Goal: Task Accomplishment & Management: Use online tool/utility

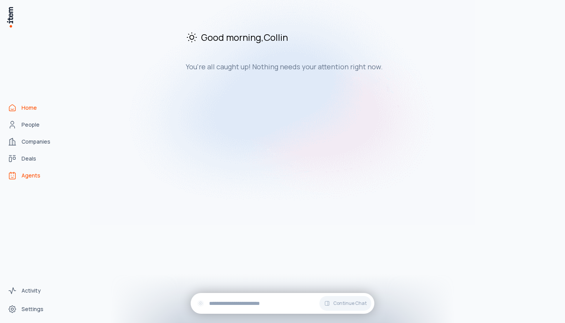
click at [32, 180] on link "Agents" at bounding box center [34, 175] width 58 height 15
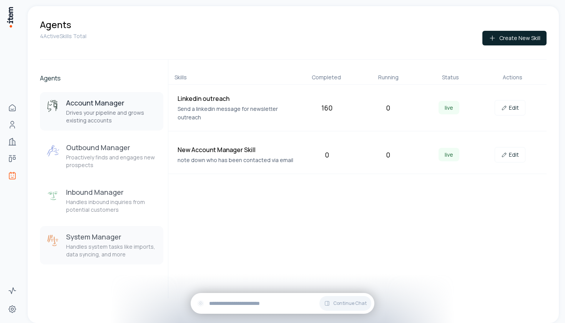
click at [105, 236] on h3 "System Manager" at bounding box center [111, 236] width 91 height 9
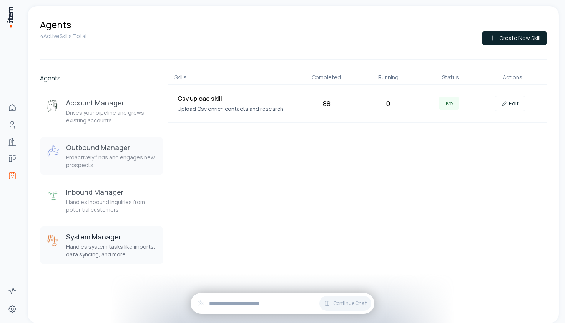
click at [132, 170] on button "Outbound Manager Proactively finds and engages new prospects" at bounding box center [101, 155] width 123 height 38
click at [136, 148] on h3 "Outbound Manager" at bounding box center [111, 147] width 91 height 9
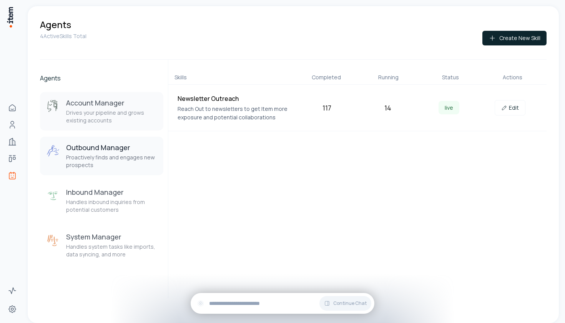
click at [116, 114] on p "Drives your pipeline and grows existing accounts" at bounding box center [111, 116] width 91 height 15
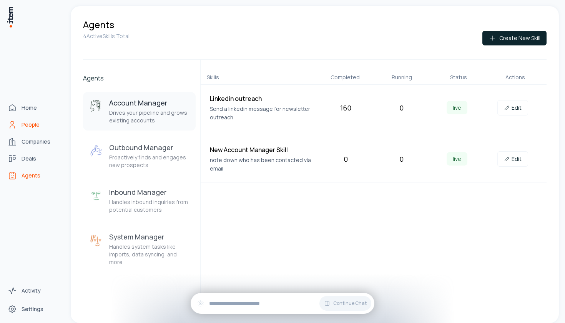
click at [25, 125] on span "People" at bounding box center [31, 125] width 18 height 8
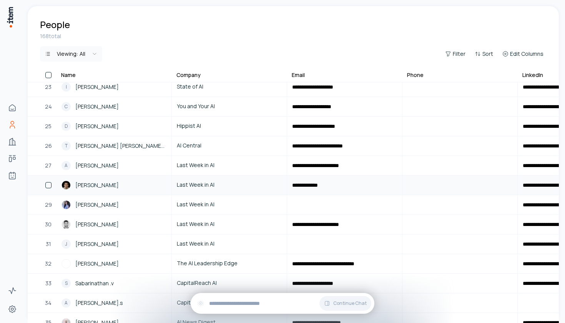
scroll to position [436, 0]
click at [118, 197] on link "[PERSON_NAME]" at bounding box center [114, 204] width 114 height 18
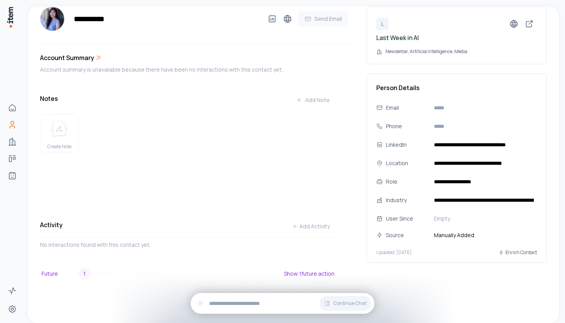
scroll to position [12, 0]
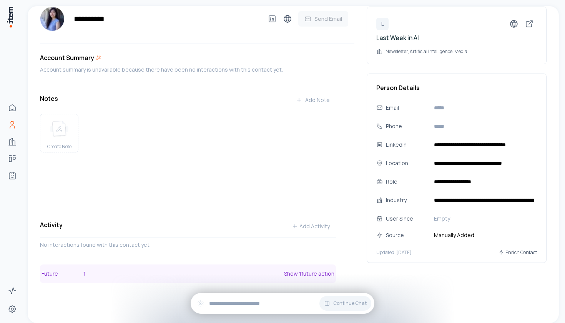
click at [329, 275] on p "Show 1 future action" at bounding box center [309, 274] width 50 height 8
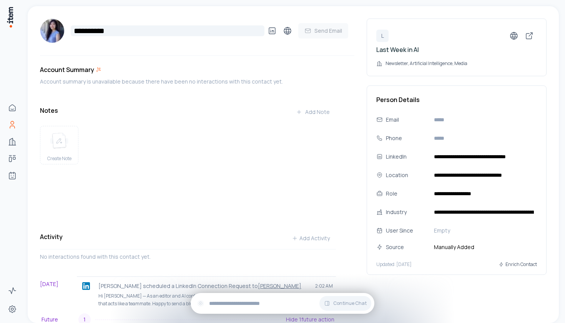
scroll to position [0, 0]
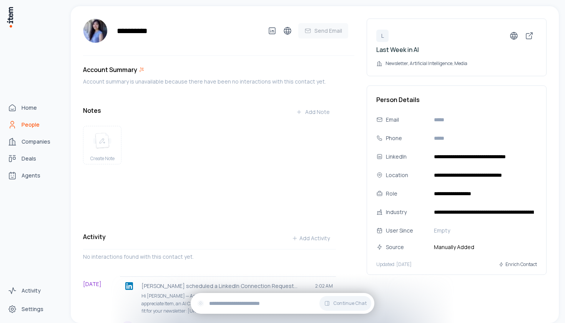
click at [13, 118] on link "People" at bounding box center [34, 124] width 58 height 15
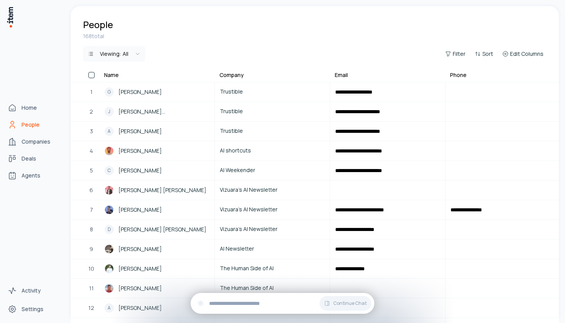
click at [14, 122] on icon "People" at bounding box center [12, 124] width 9 height 9
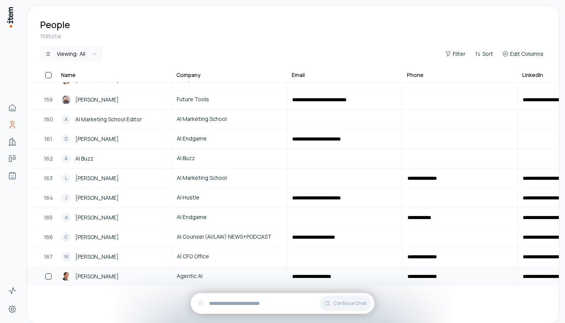
scroll to position [3090, 0]
click at [110, 222] on link "d [PERSON_NAME]" at bounding box center [114, 217] width 114 height 18
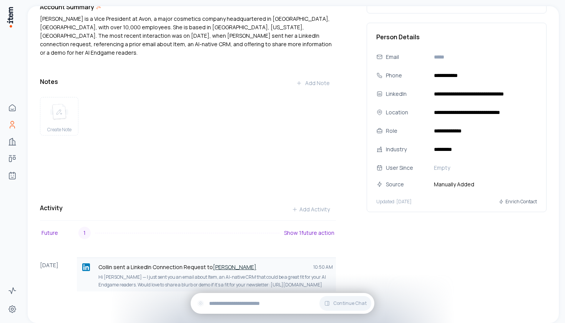
scroll to position [62, 0]
click at [168, 263] on div "[PERSON_NAME] sent a LinkedIn Connection Request to [PERSON_NAME] 10:50 AM" at bounding box center [206, 267] width 253 height 12
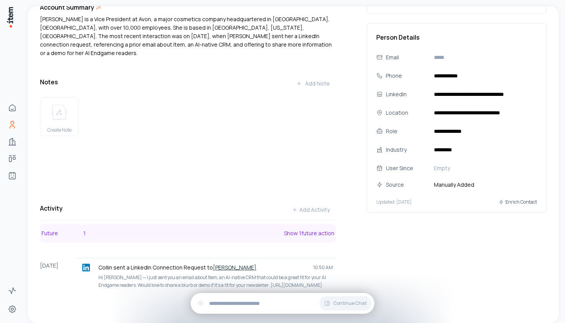
click at [281, 229] on button "Future 1 Show 1 future action" at bounding box center [188, 233] width 296 height 18
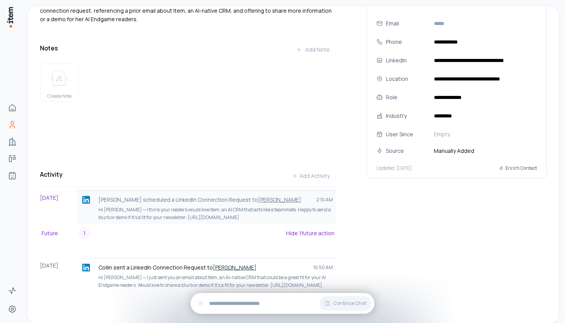
scroll to position [96, 0]
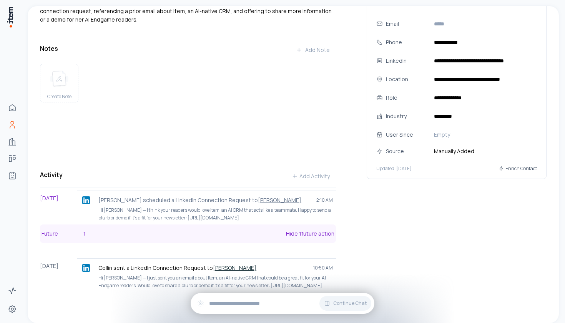
click at [320, 230] on p "Hide 1 future action" at bounding box center [310, 234] width 48 height 8
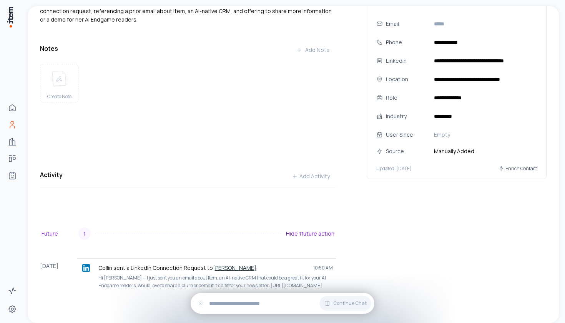
scroll to position [62, 0]
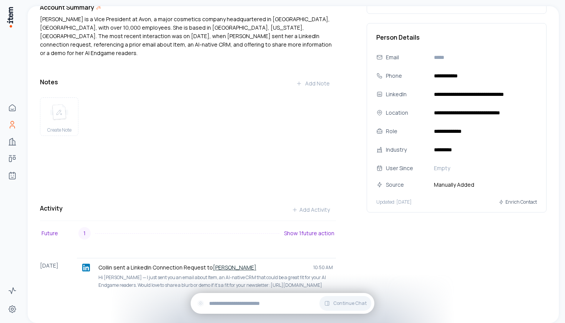
click at [321, 214] on div "Activity Add Activity Future 1 Show 1 future action [DATE] Collin sent a Linked…" at bounding box center [188, 254] width 296 height 105
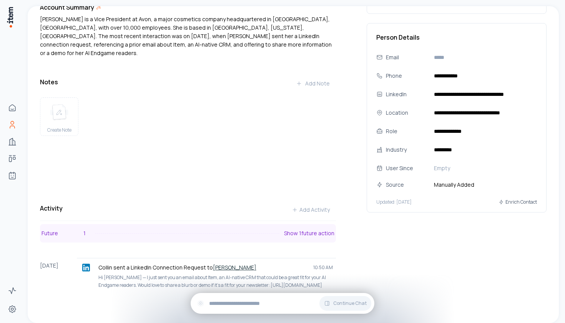
click at [318, 229] on button "Future 1 Show 1 future action" at bounding box center [188, 233] width 296 height 18
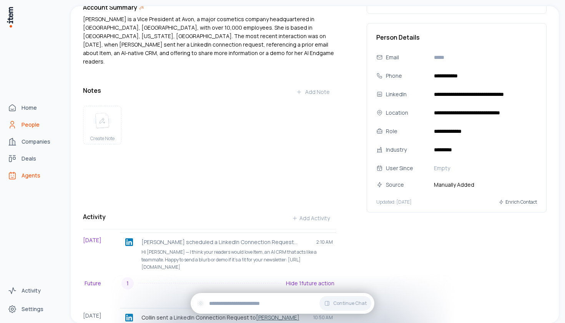
click at [32, 176] on span "Agents" at bounding box center [31, 175] width 19 height 8
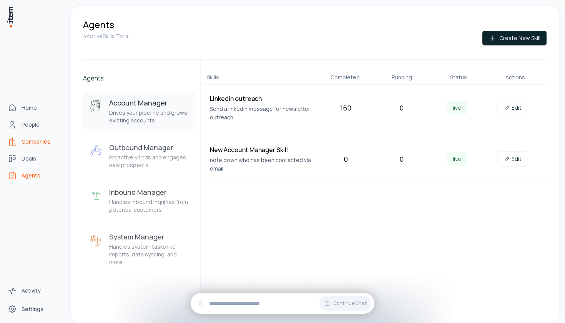
click at [38, 142] on span "Companies" at bounding box center [36, 142] width 29 height 8
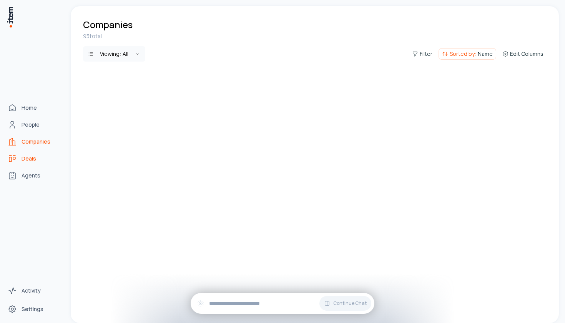
click at [36, 156] on link "Deals" at bounding box center [34, 158] width 58 height 15
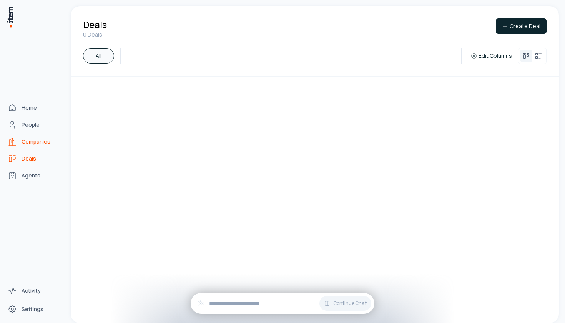
click at [38, 143] on span "Companies" at bounding box center [36, 142] width 29 height 8
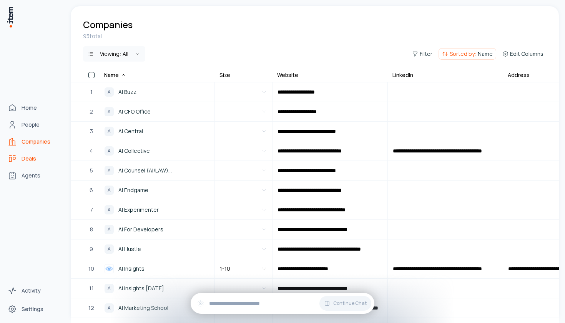
click at [40, 159] on link "Deals" at bounding box center [34, 158] width 58 height 15
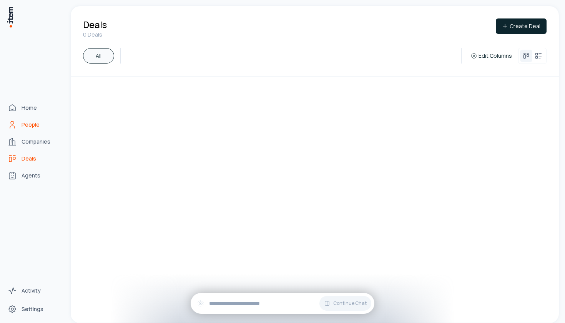
click at [45, 123] on link "People" at bounding box center [34, 124] width 58 height 15
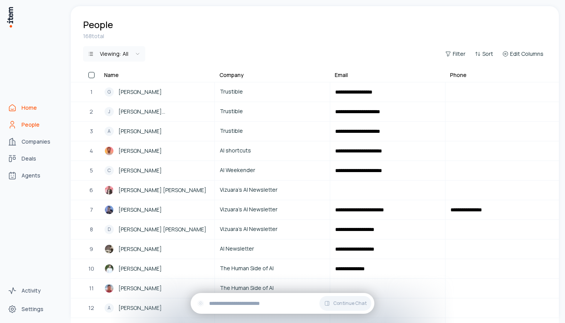
click at [42, 102] on link "Home" at bounding box center [34, 107] width 58 height 15
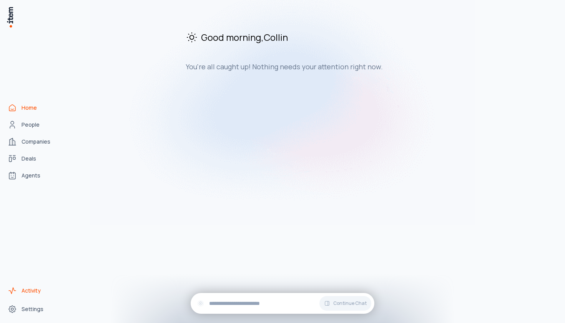
click at [25, 291] on span "Activity" at bounding box center [31, 290] width 19 height 8
click at [25, 302] on link "Settings" at bounding box center [34, 308] width 58 height 15
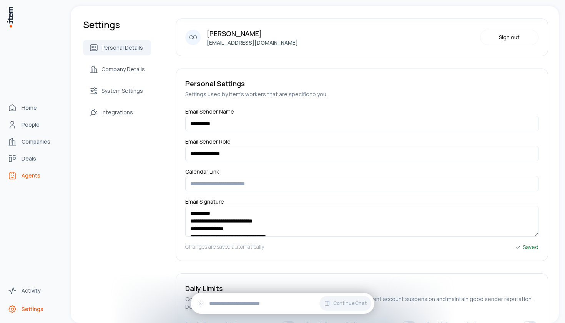
click at [30, 180] on link "Agents" at bounding box center [34, 175] width 58 height 15
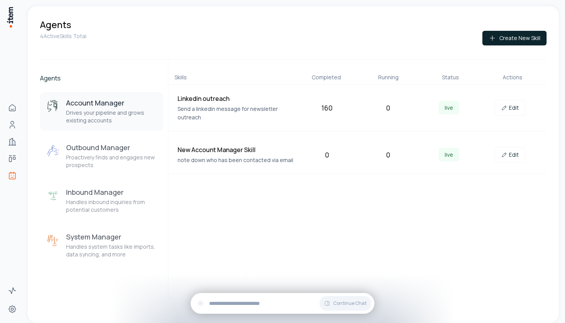
click at [513, 99] on div "Linkedin outreach Send a linkedin message for newsletter outreach 160 0 live Ed…" at bounding box center [357, 108] width 379 height 47
click at [511, 108] on link "Edit" at bounding box center [510, 107] width 31 height 15
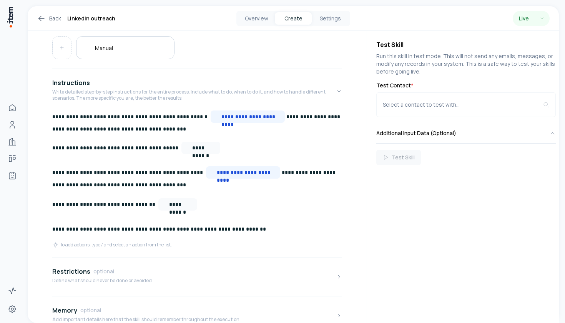
scroll to position [137, 0]
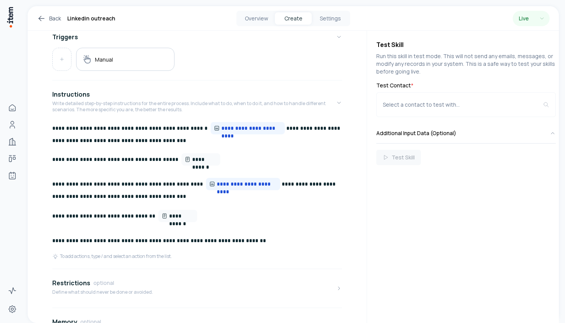
click at [310, 125] on p "**********" at bounding box center [197, 134] width 290 height 25
click at [304, 125] on p "**********" at bounding box center [197, 134] width 290 height 25
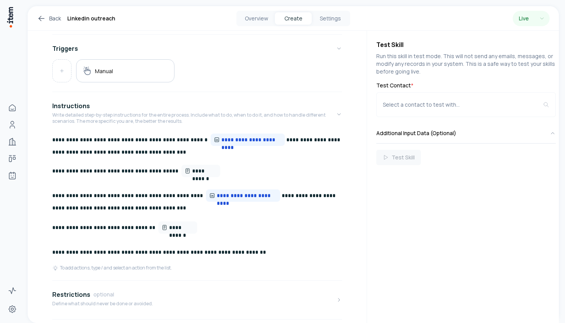
scroll to position [129, 0]
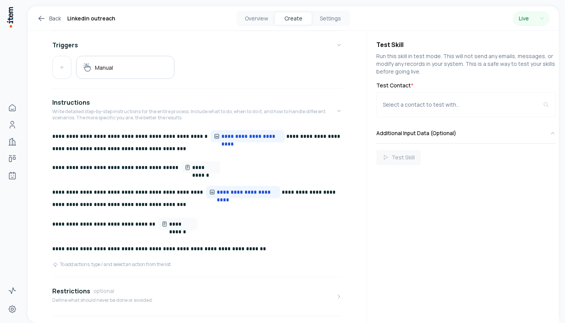
click at [318, 137] on p "**********" at bounding box center [197, 142] width 290 height 25
click at [298, 193] on p "**********" at bounding box center [197, 186] width 290 height 50
click at [288, 195] on p "**********" at bounding box center [197, 186] width 290 height 50
click at [311, 200] on p "**********" at bounding box center [197, 186] width 290 height 50
click at [307, 196] on p "**********" at bounding box center [197, 186] width 290 height 50
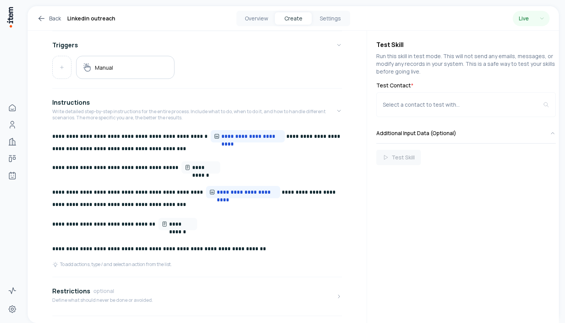
click at [305, 188] on p "**********" at bounding box center [197, 186] width 290 height 50
click at [304, 192] on p "**********" at bounding box center [197, 186] width 290 height 50
click at [307, 193] on p "**********" at bounding box center [197, 186] width 290 height 50
click at [267, 191] on p "**********" at bounding box center [197, 186] width 290 height 50
click at [264, 192] on span "**********" at bounding box center [243, 191] width 77 height 5
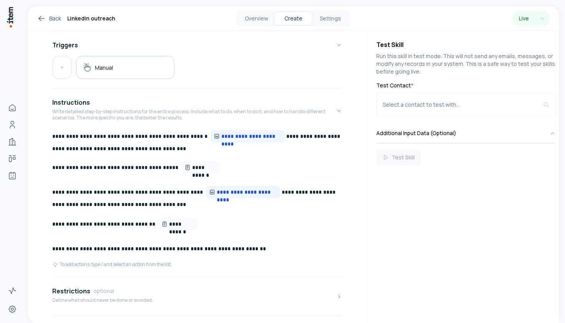
click at [274, 193] on p "**********" at bounding box center [197, 186] width 290 height 50
click at [265, 194] on p "**********" at bounding box center [197, 186] width 290 height 50
click at [296, 216] on div "Web Search" at bounding box center [319, 219] width 78 height 12
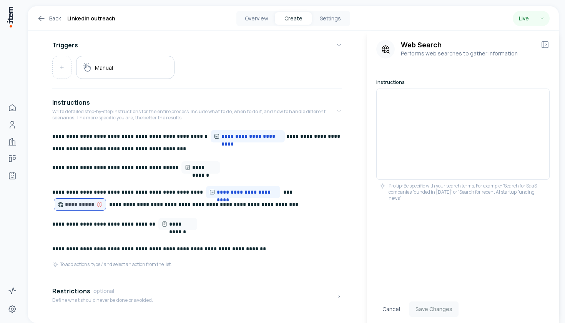
click at [402, 146] on div at bounding box center [462, 133] width 173 height 91
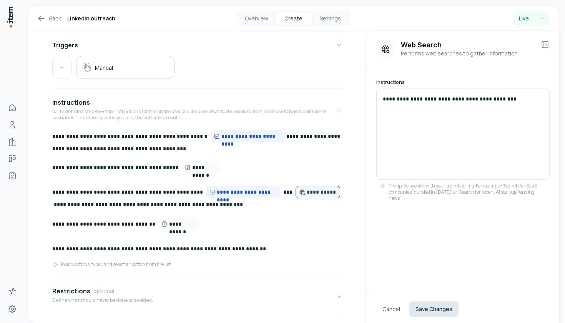
click at [441, 309] on button "Save Changes" at bounding box center [433, 308] width 49 height 15
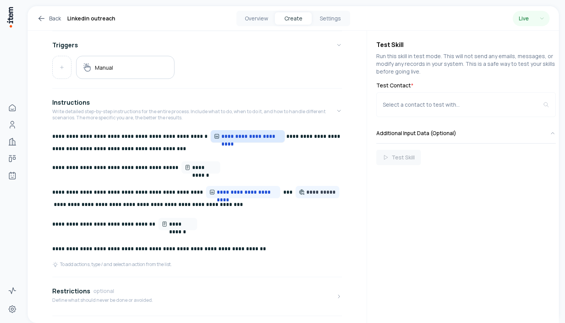
click at [230, 138] on span "**********" at bounding box center [251, 136] width 60 height 8
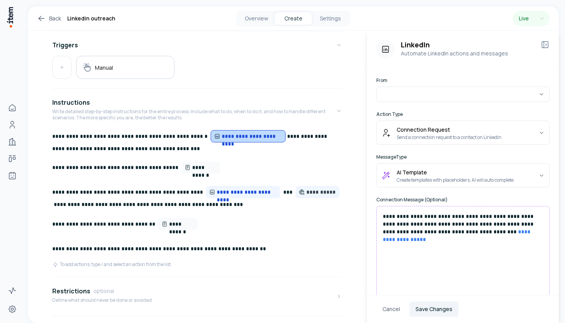
click at [326, 170] on p "**********" at bounding box center [197, 186] width 290 height 50
click at [330, 120] on p "Write detailed step-by-step instructions for the entire process. Include what t…" at bounding box center [194, 114] width 284 height 12
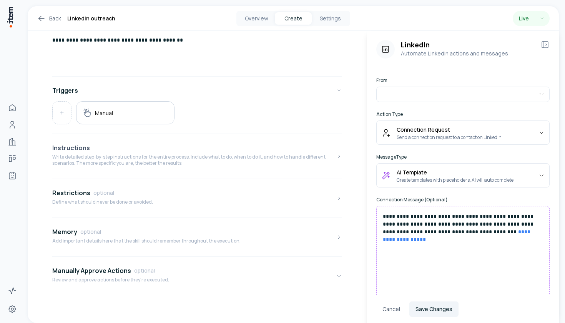
click at [308, 150] on div "Instructions" at bounding box center [194, 147] width 284 height 9
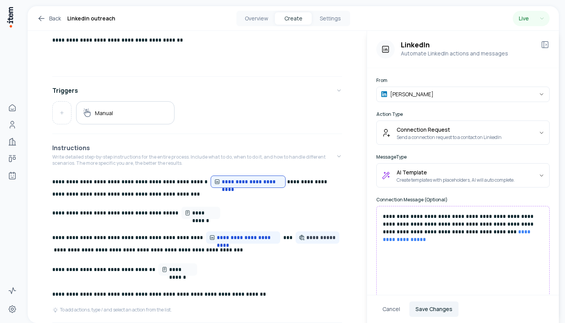
click at [296, 174] on button "Instructions Write detailed step-by-step instructions for the entire process. I…" at bounding box center [197, 156] width 290 height 38
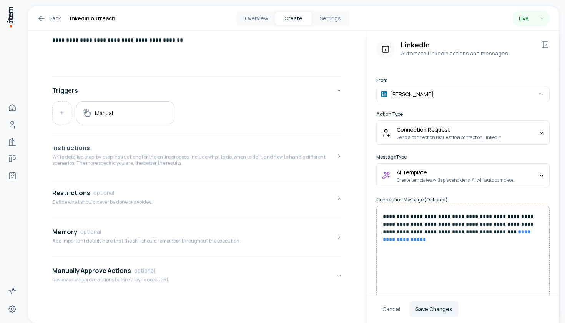
click at [304, 161] on p "Write detailed step-by-step instructions for the entire process. Include what t…" at bounding box center [194, 160] width 284 height 12
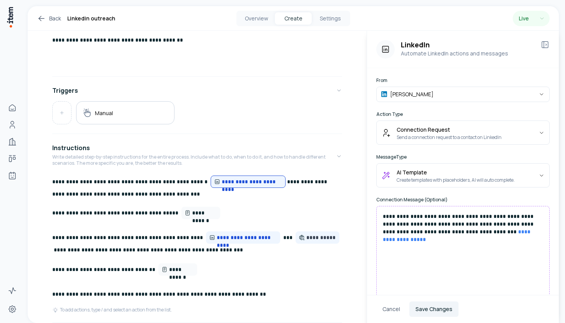
click at [288, 180] on p "**********" at bounding box center [197, 187] width 290 height 25
click at [272, 181] on p "**********" at bounding box center [197, 187] width 290 height 25
click at [269, 181] on p "**********" at bounding box center [197, 187] width 290 height 25
click at [311, 210] on div "Web Search" at bounding box center [322, 207] width 78 height 12
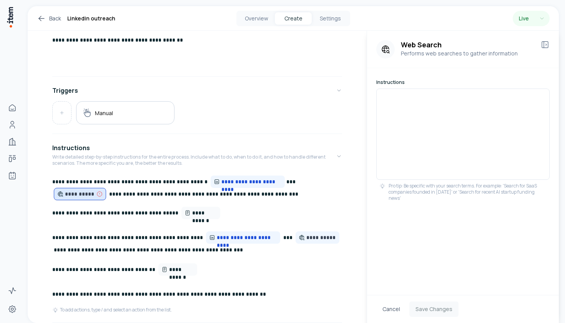
click at [106, 188] on span "**********" at bounding box center [80, 194] width 52 height 12
click at [452, 140] on div at bounding box center [462, 133] width 173 height 91
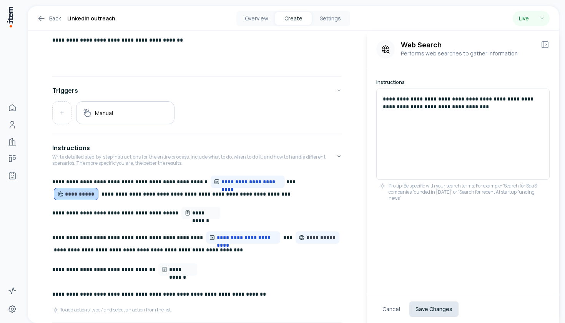
click at [444, 304] on button "Save Changes" at bounding box center [433, 308] width 49 height 15
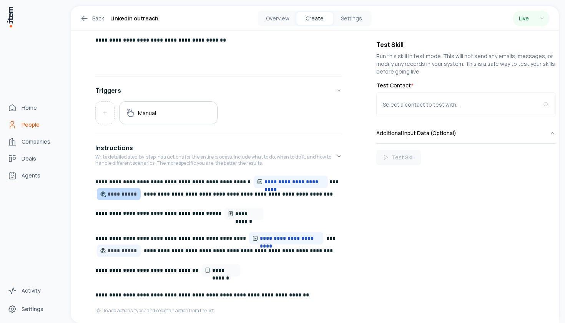
click at [28, 128] on span "People" at bounding box center [31, 125] width 18 height 8
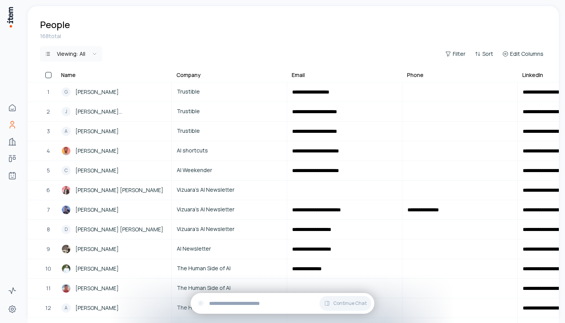
click at [47, 76] on button "button" at bounding box center [48, 75] width 6 height 6
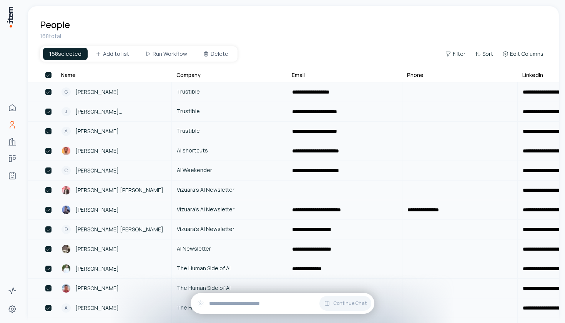
click at [47, 75] on button "button" at bounding box center [48, 75] width 6 height 6
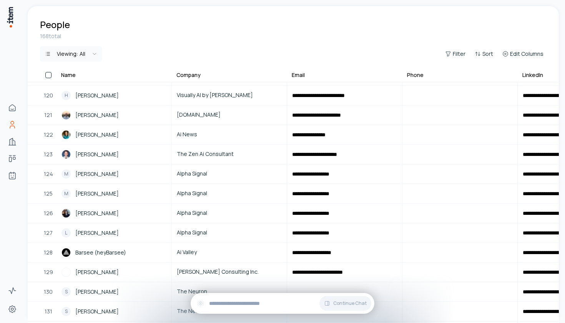
scroll to position [2571, 0]
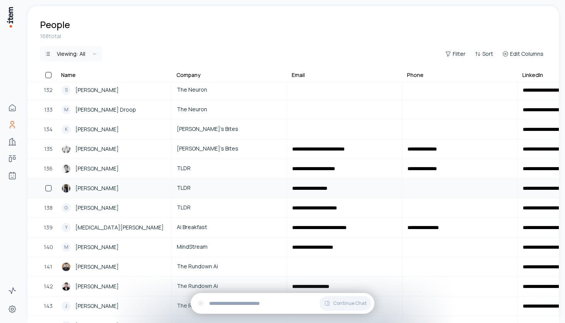
click at [143, 198] on tr "**********" at bounding box center [504, 188] width 952 height 20
click at [208, 191] on span "TLDR" at bounding box center [229, 187] width 105 height 8
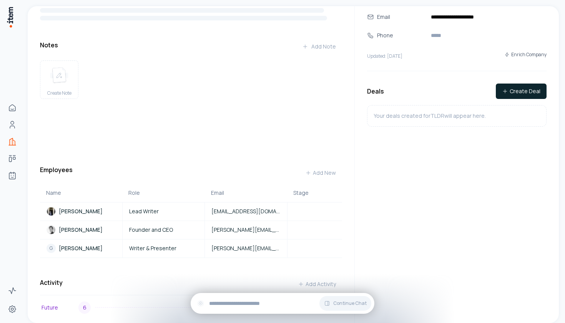
scroll to position [307, 0]
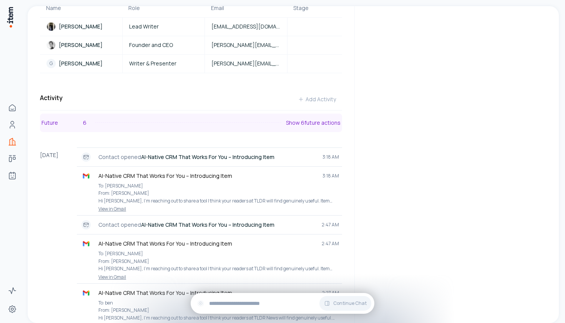
click at [319, 113] on button "Future 6 Show 6 future actions" at bounding box center [191, 122] width 302 height 18
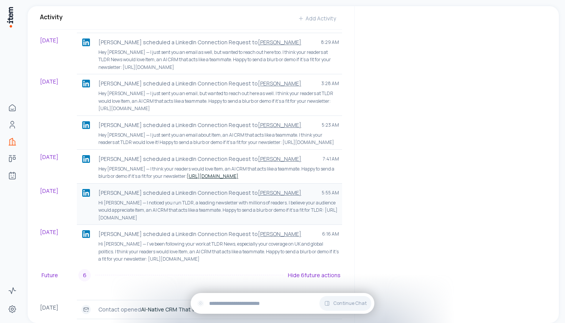
scroll to position [332, 0]
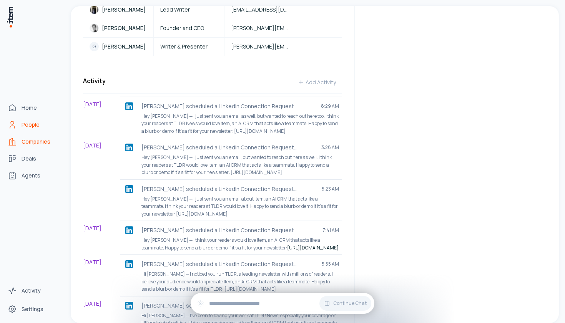
click at [23, 127] on span "People" at bounding box center [31, 125] width 18 height 8
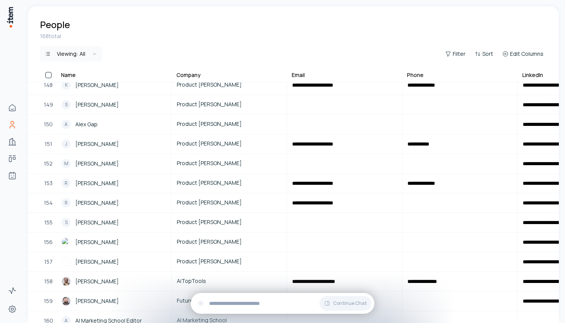
scroll to position [2955, 0]
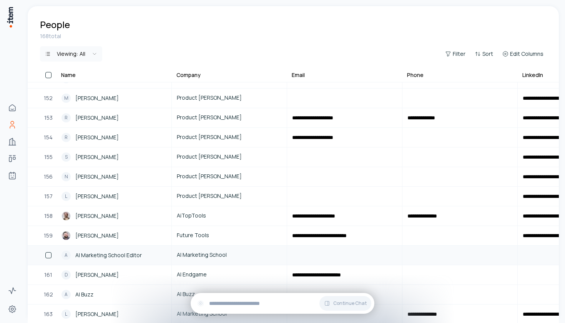
click at [120, 255] on span "AI Marketing School Editor" at bounding box center [108, 255] width 67 height 8
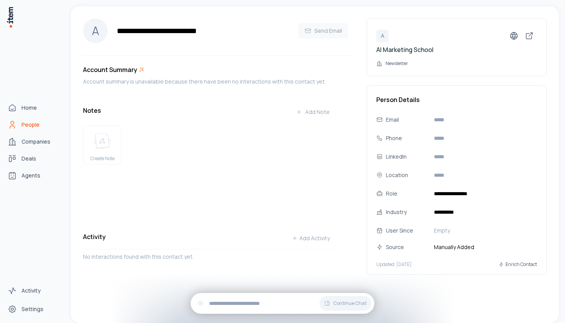
click at [30, 123] on span "People" at bounding box center [31, 125] width 18 height 8
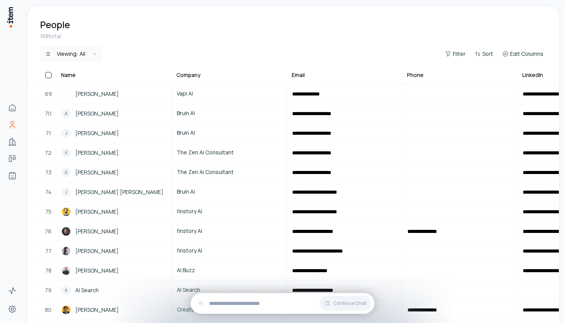
scroll to position [1331, 0]
click at [150, 228] on div "[PERSON_NAME]" at bounding box center [114, 230] width 105 height 9
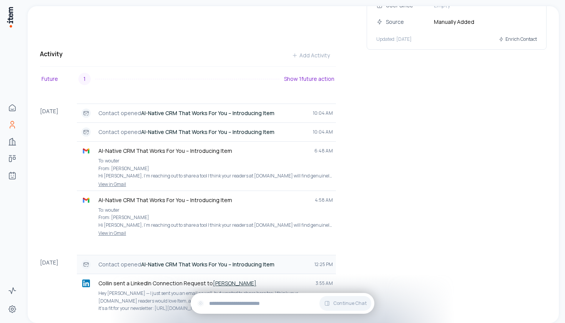
scroll to position [100, 0]
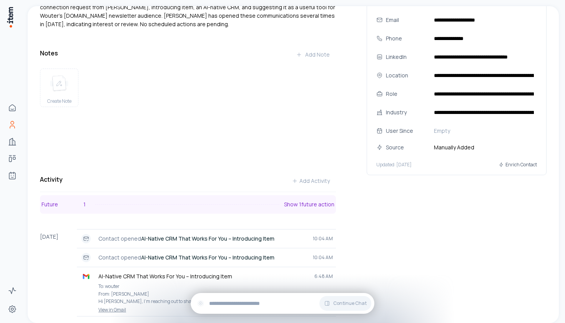
click at [305, 200] on p "Show 1 future action" at bounding box center [309, 204] width 50 height 8
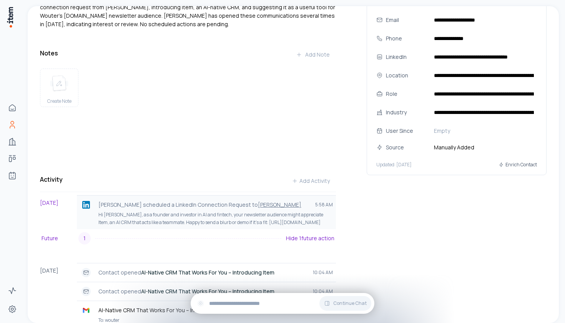
click at [318, 201] on span "5:58 AM" at bounding box center [324, 204] width 18 height 6
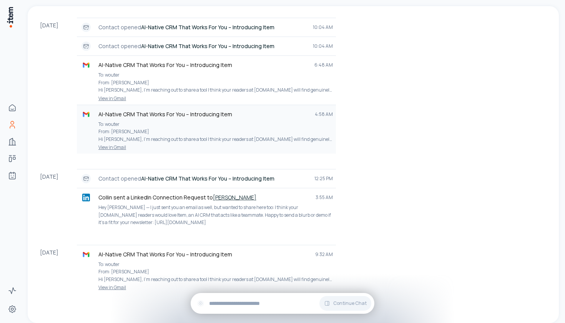
scroll to position [344, 0]
click at [159, 204] on p "Hey [PERSON_NAME] — I just sent you an email as well, but wanted to share here …" at bounding box center [215, 215] width 235 height 23
click at [231, 194] on link "[PERSON_NAME]" at bounding box center [234, 197] width 43 height 7
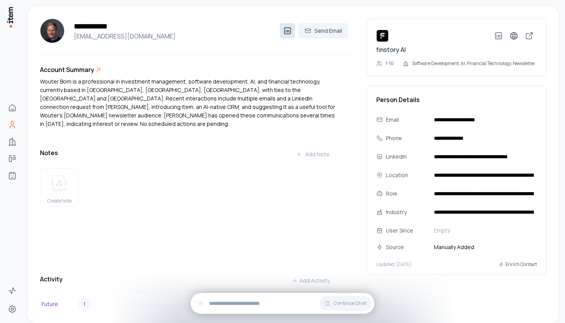
click at [286, 29] on icon at bounding box center [286, 29] width 0 height 0
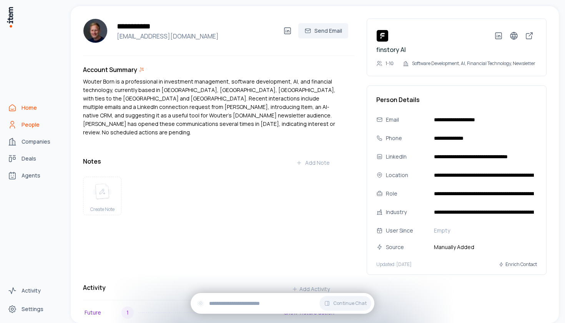
click at [19, 108] on link "Home" at bounding box center [34, 107] width 58 height 15
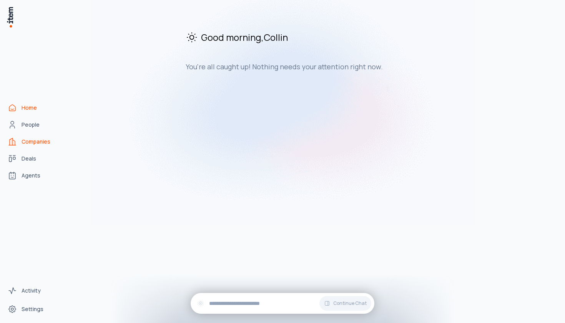
click at [39, 134] on link "Companies" at bounding box center [34, 141] width 58 height 15
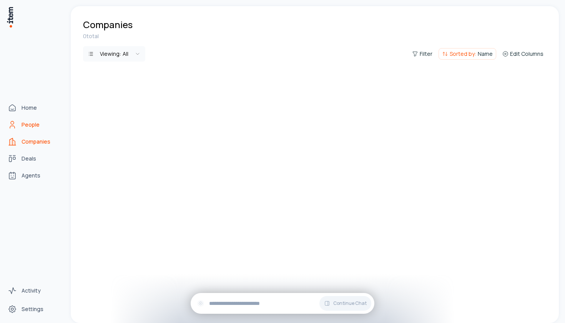
click at [42, 126] on link "People" at bounding box center [34, 124] width 58 height 15
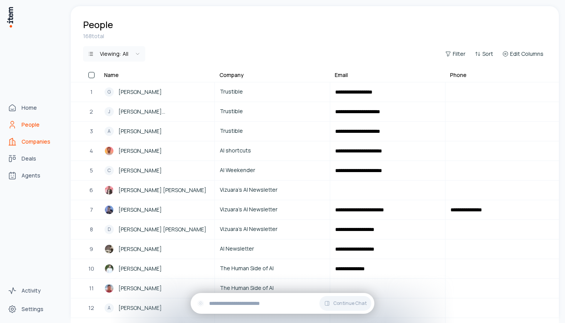
click at [44, 145] on span "Companies" at bounding box center [36, 142] width 29 height 8
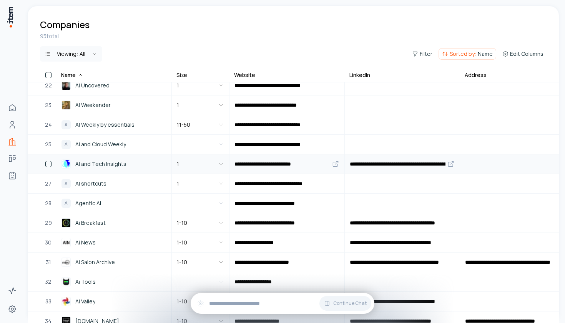
scroll to position [587, 0]
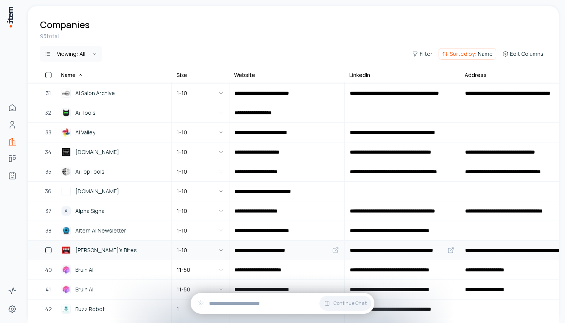
click at [116, 250] on div "[PERSON_NAME]'s Bites" at bounding box center [114, 249] width 105 height 9
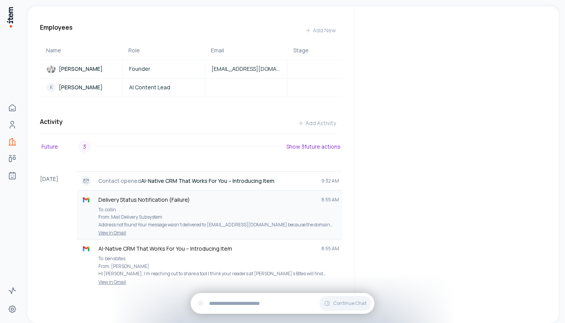
scroll to position [232, 0]
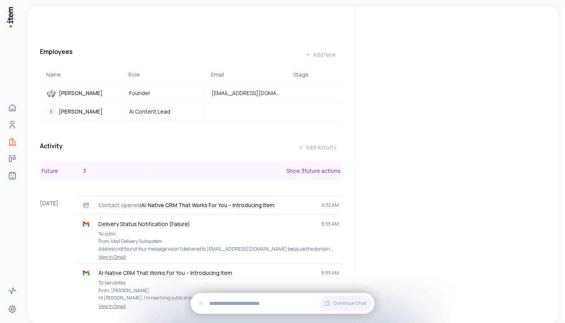
click at [310, 167] on p "Show 3 future actions" at bounding box center [313, 171] width 54 height 8
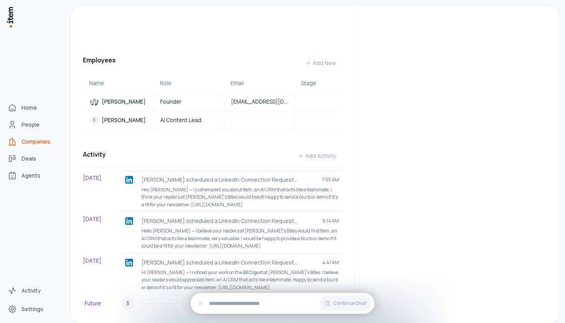
click at [30, 139] on span "Companies" at bounding box center [36, 142] width 29 height 8
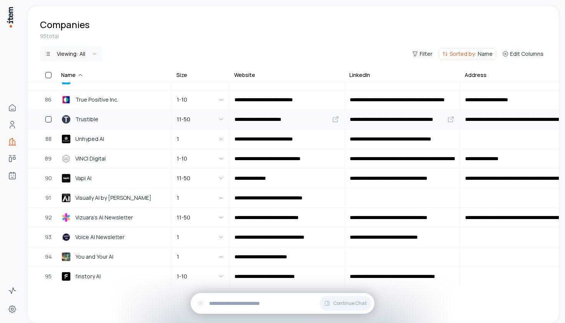
scroll to position [1659, 0]
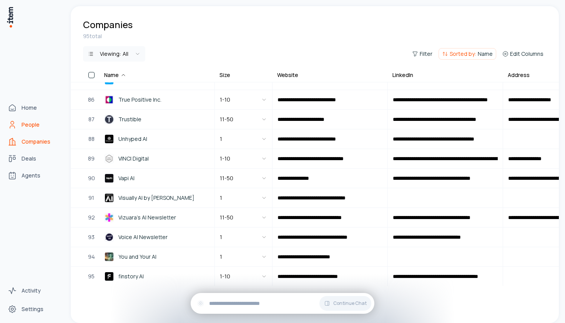
click at [12, 129] on icon "People" at bounding box center [12, 124] width 9 height 9
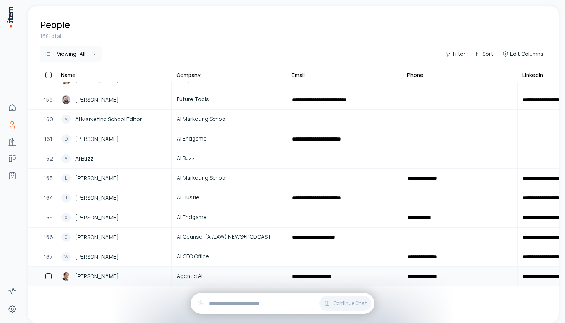
scroll to position [3090, 0]
click at [116, 280] on div "[PERSON_NAME]" at bounding box center [114, 275] width 105 height 9
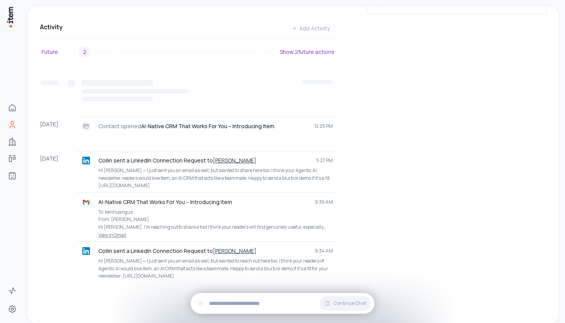
scroll to position [210, 0]
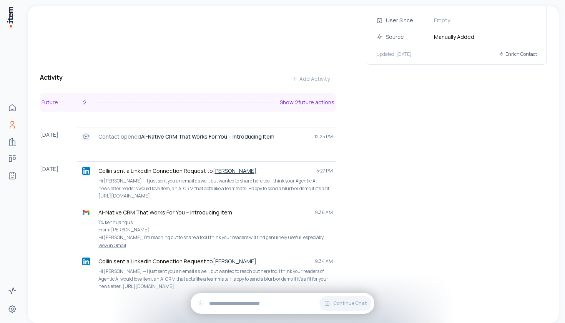
click at [310, 98] on p "Show 2 future actions" at bounding box center [307, 102] width 55 height 8
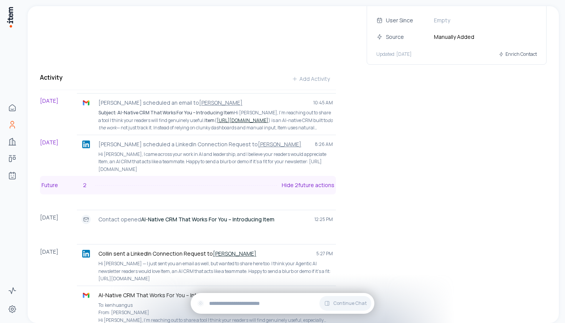
click at [310, 97] on div "Collin Ong scheduled an email to Ken Huang 10:45 AM" at bounding box center [206, 103] width 253 height 12
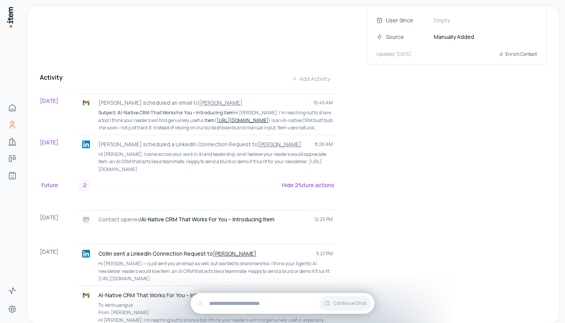
click at [145, 49] on div "Account Summary Ken Huang is a highly accomplished professional in Information …" at bounding box center [197, 118] width 315 height 545
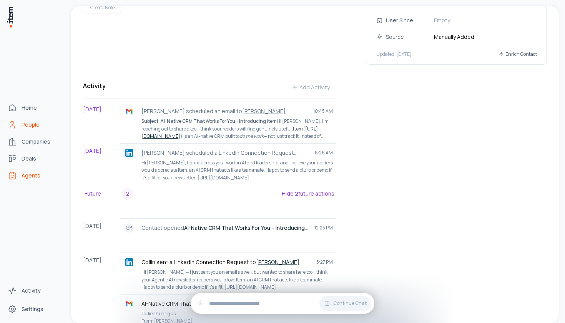
click at [23, 177] on span "Agents" at bounding box center [31, 175] width 19 height 8
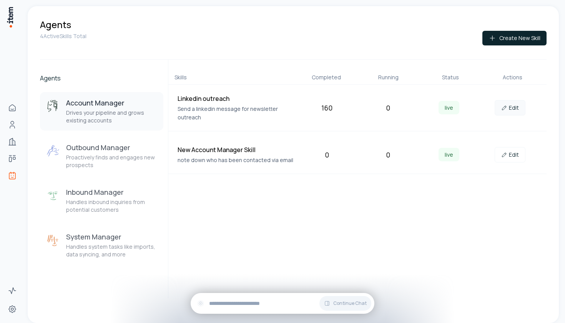
click at [517, 106] on link "Edit" at bounding box center [510, 107] width 31 height 15
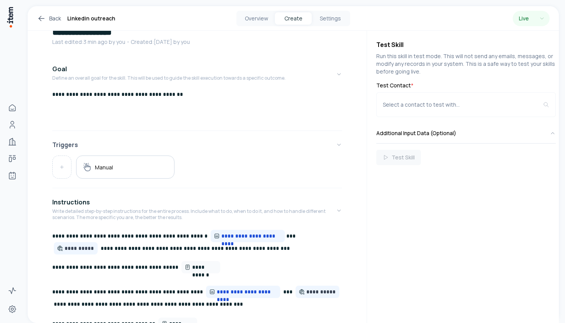
scroll to position [208, 0]
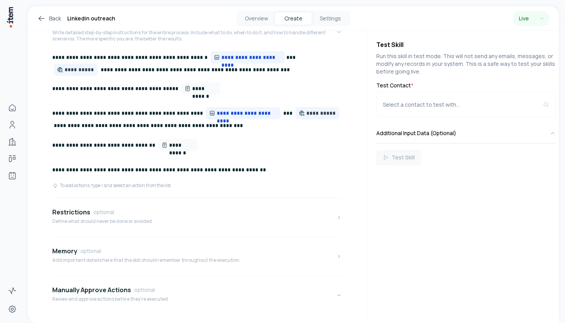
click at [274, 170] on p "**********" at bounding box center [197, 157] width 290 height 37
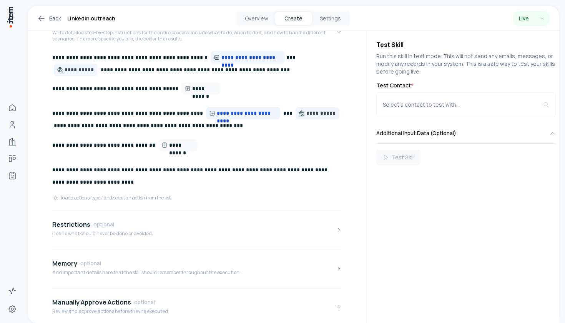
click at [263, 204] on div "To add actions, type / and select an action from the list." at bounding box center [197, 201] width 290 height 12
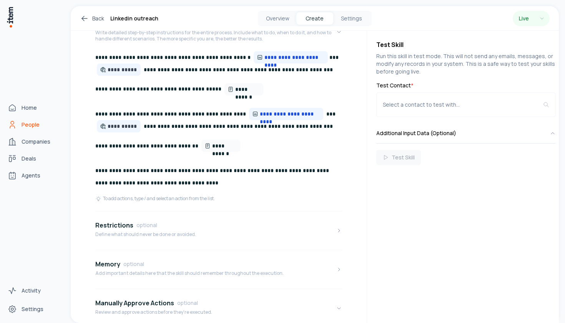
click at [24, 125] on span "People" at bounding box center [31, 125] width 18 height 8
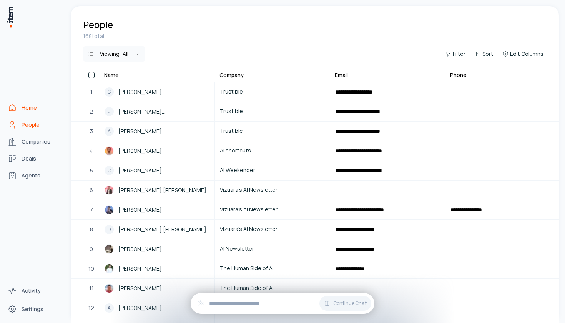
click at [22, 103] on link "Home" at bounding box center [34, 107] width 58 height 15
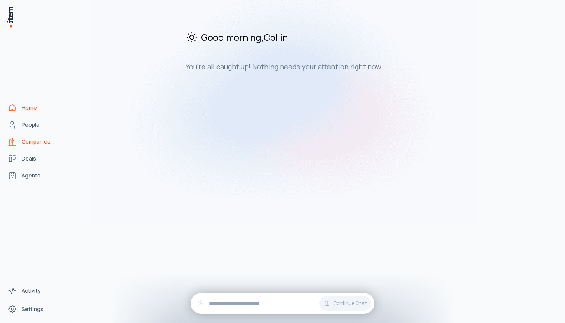
click at [44, 139] on span "Companies" at bounding box center [36, 142] width 29 height 8
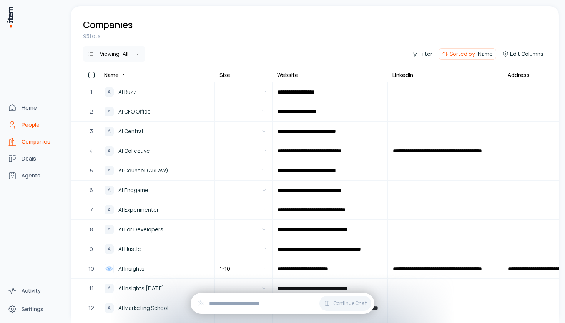
click at [48, 121] on link "People" at bounding box center [34, 124] width 58 height 15
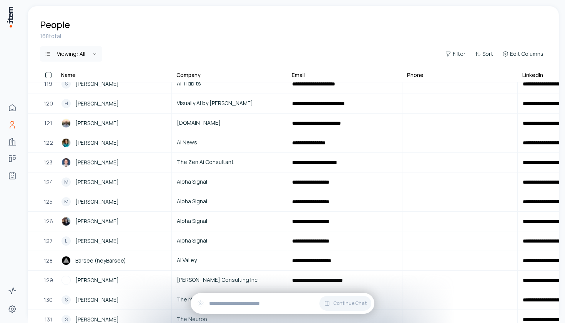
scroll to position [2862, 0]
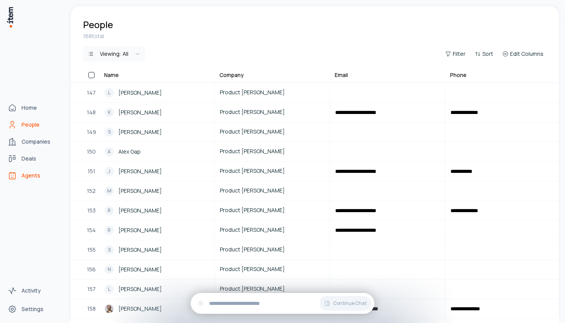
click at [34, 176] on span "Agents" at bounding box center [31, 175] width 19 height 8
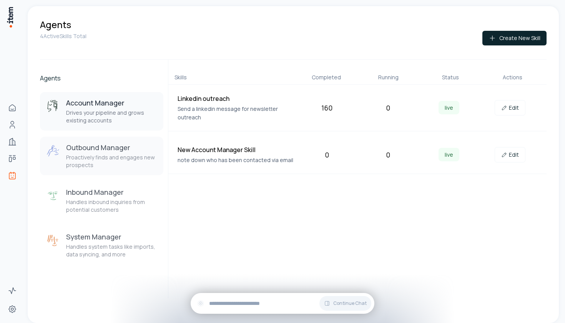
click at [104, 154] on p "Proactively finds and engages new prospects" at bounding box center [111, 160] width 91 height 15
